Goal: Find contact information: Find contact information

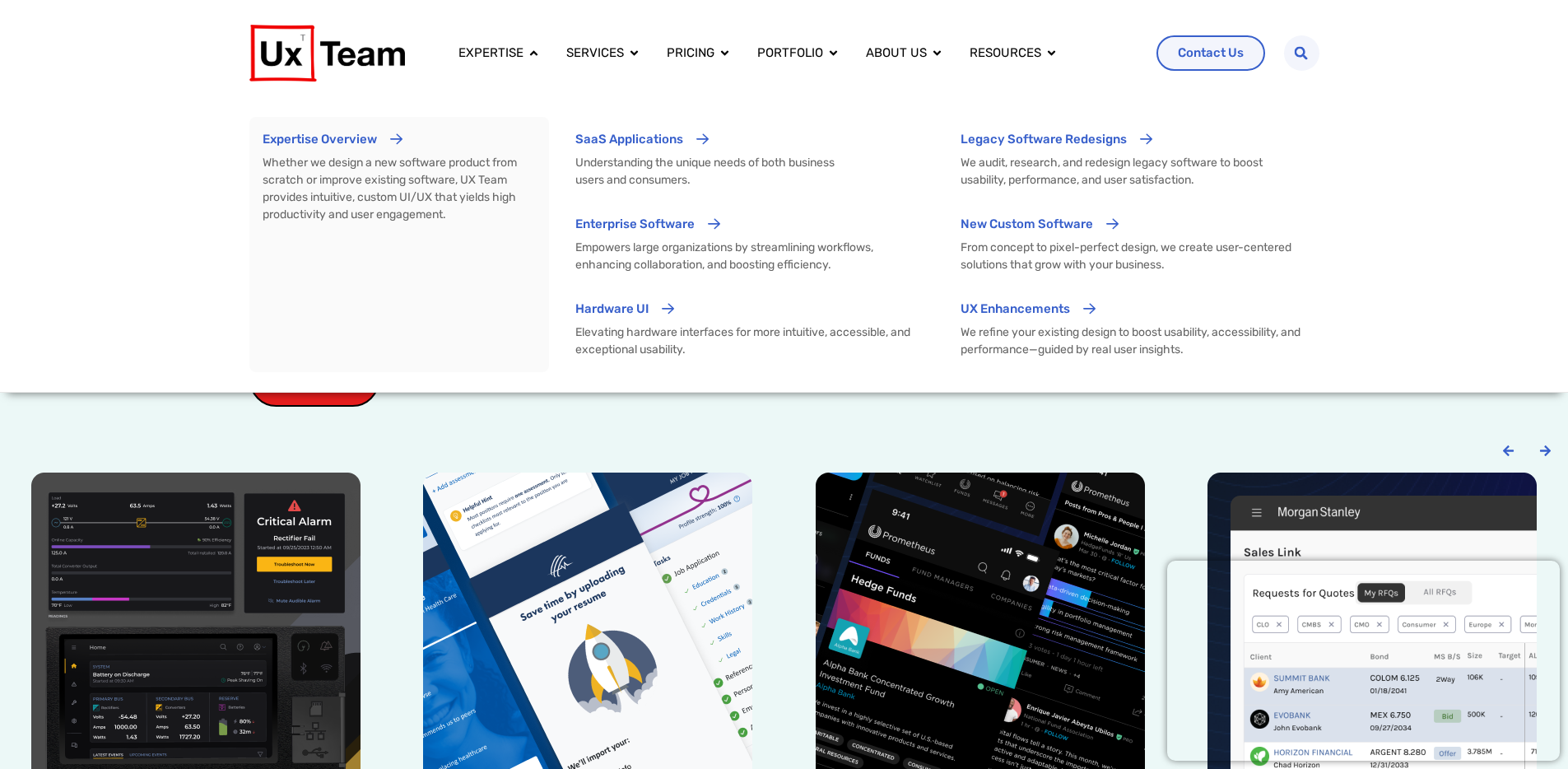
click at [1396, 79] on div "Expertise Overview Whether we design a new software product from scratch or imp…" at bounding box center [784, 231] width 1568 height 324
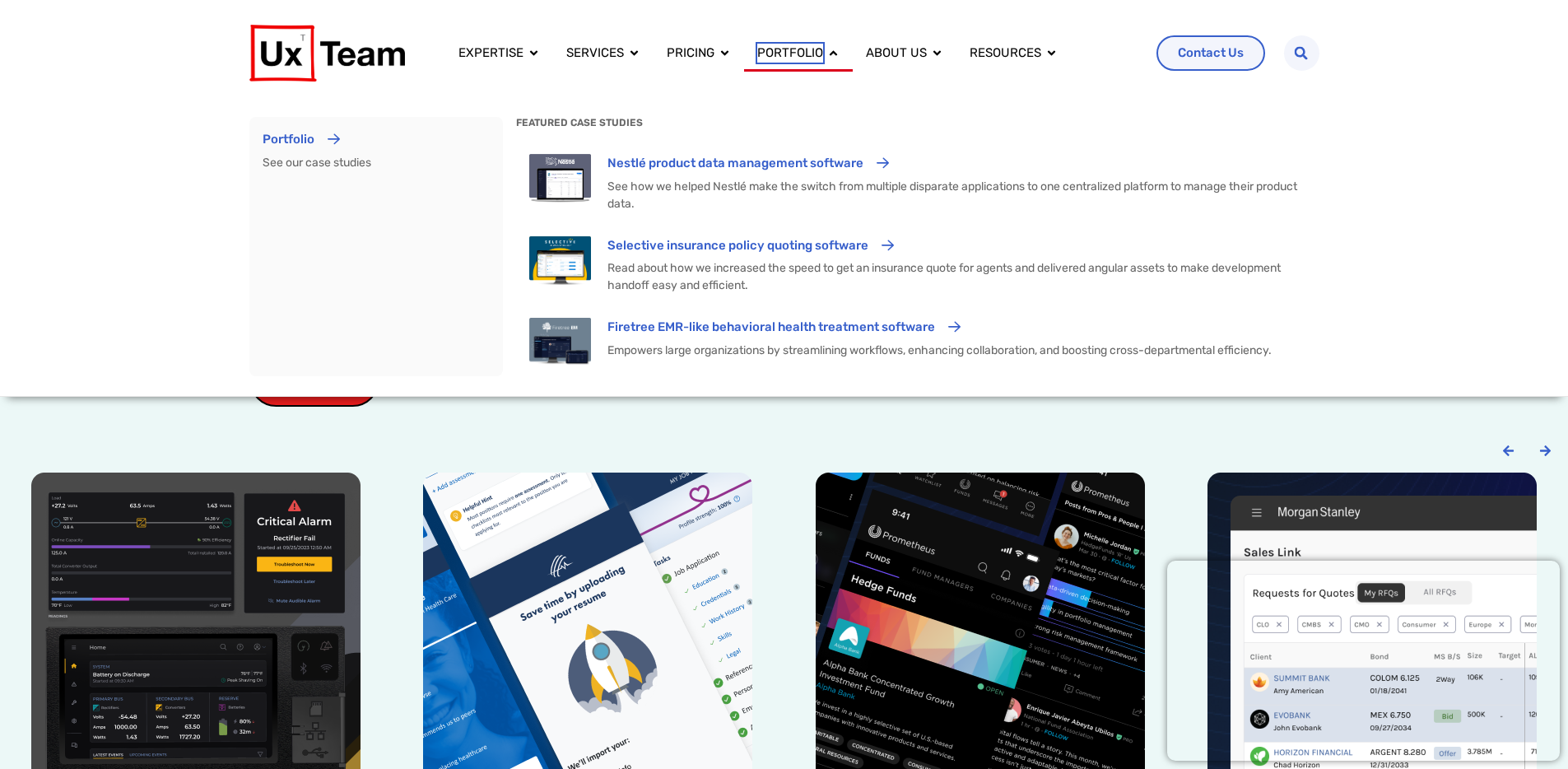
click at [817, 60] on span "Portfolio" at bounding box center [790, 53] width 66 height 19
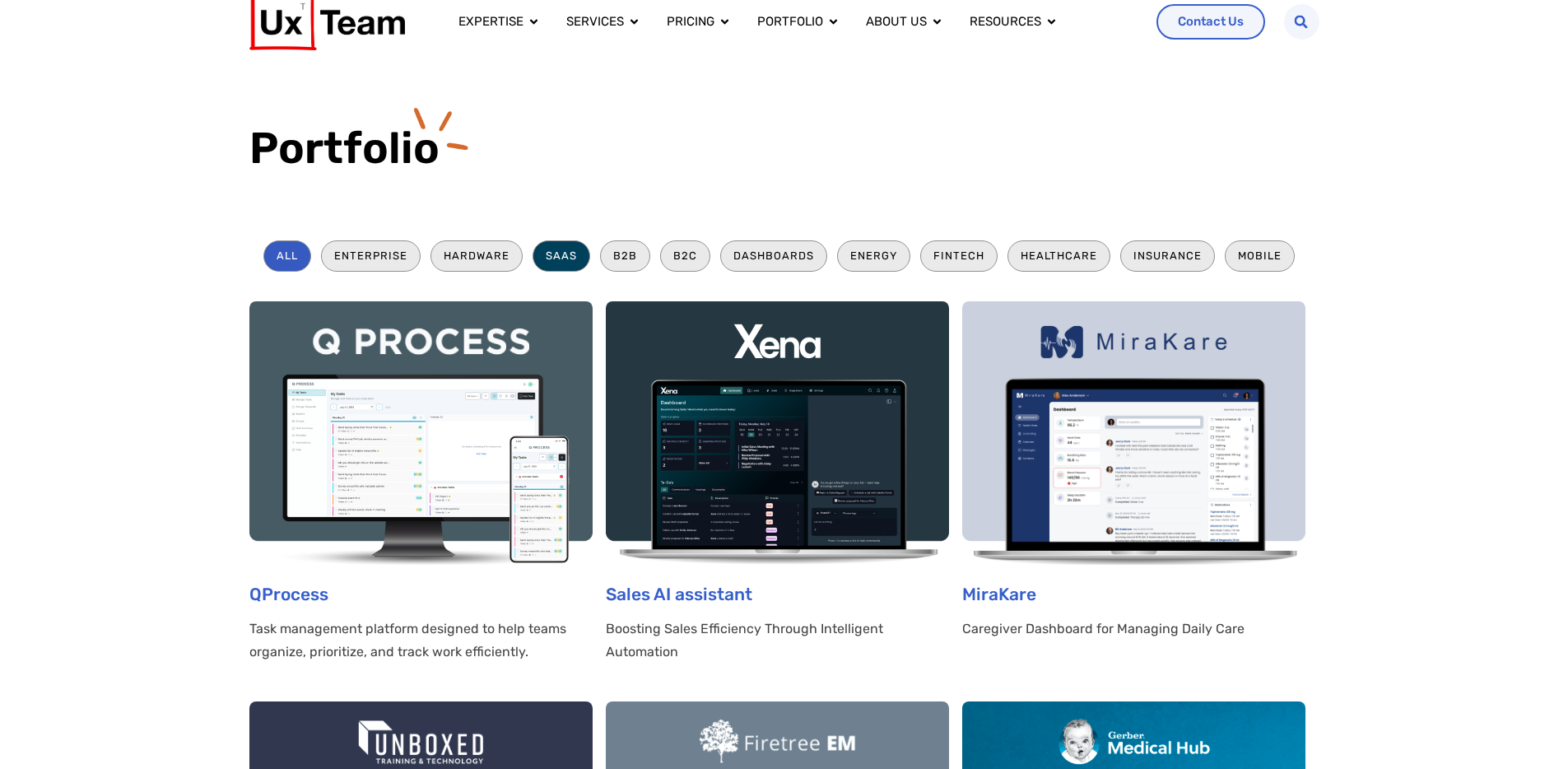
click at [560, 254] on li "SaaS" at bounding box center [560, 255] width 57 height 30
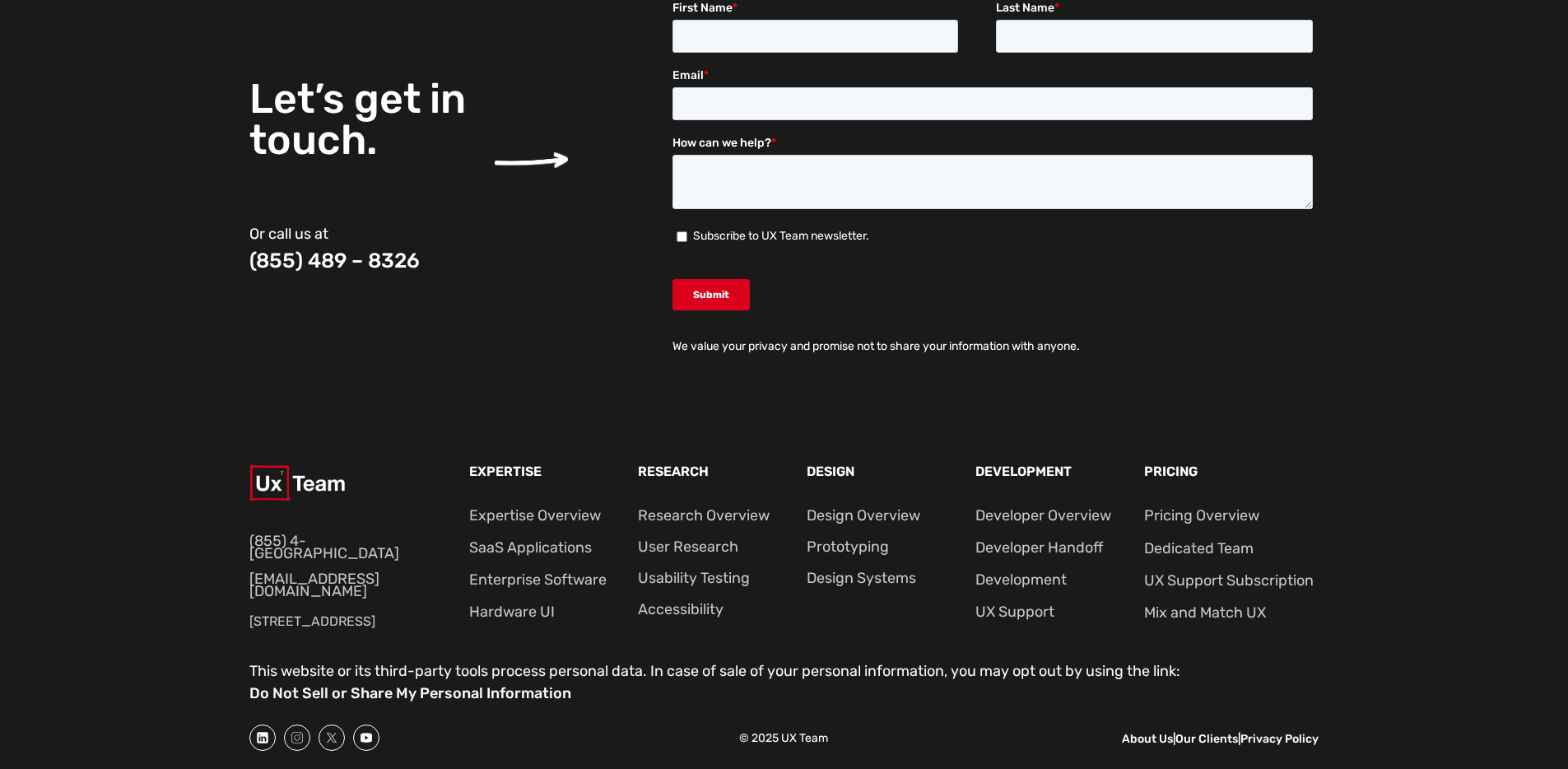
click at [322, 618] on p "[STREET_ADDRESS]" at bounding box center [341, 622] width 185 height 22
copy div "[STREET_ADDRESS]"
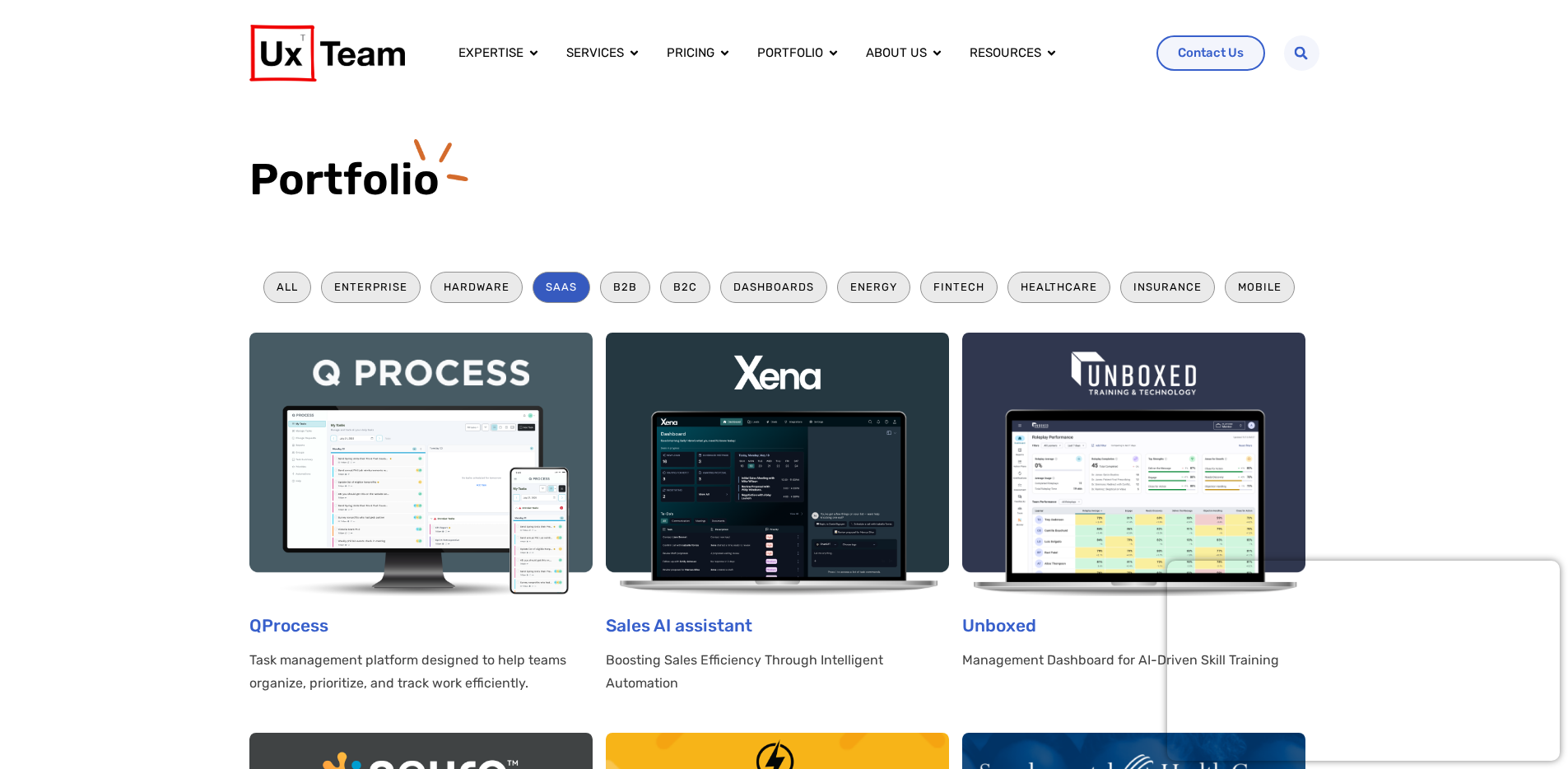
scroll to position [4, 0]
